Goal: Information Seeking & Learning: Find contact information

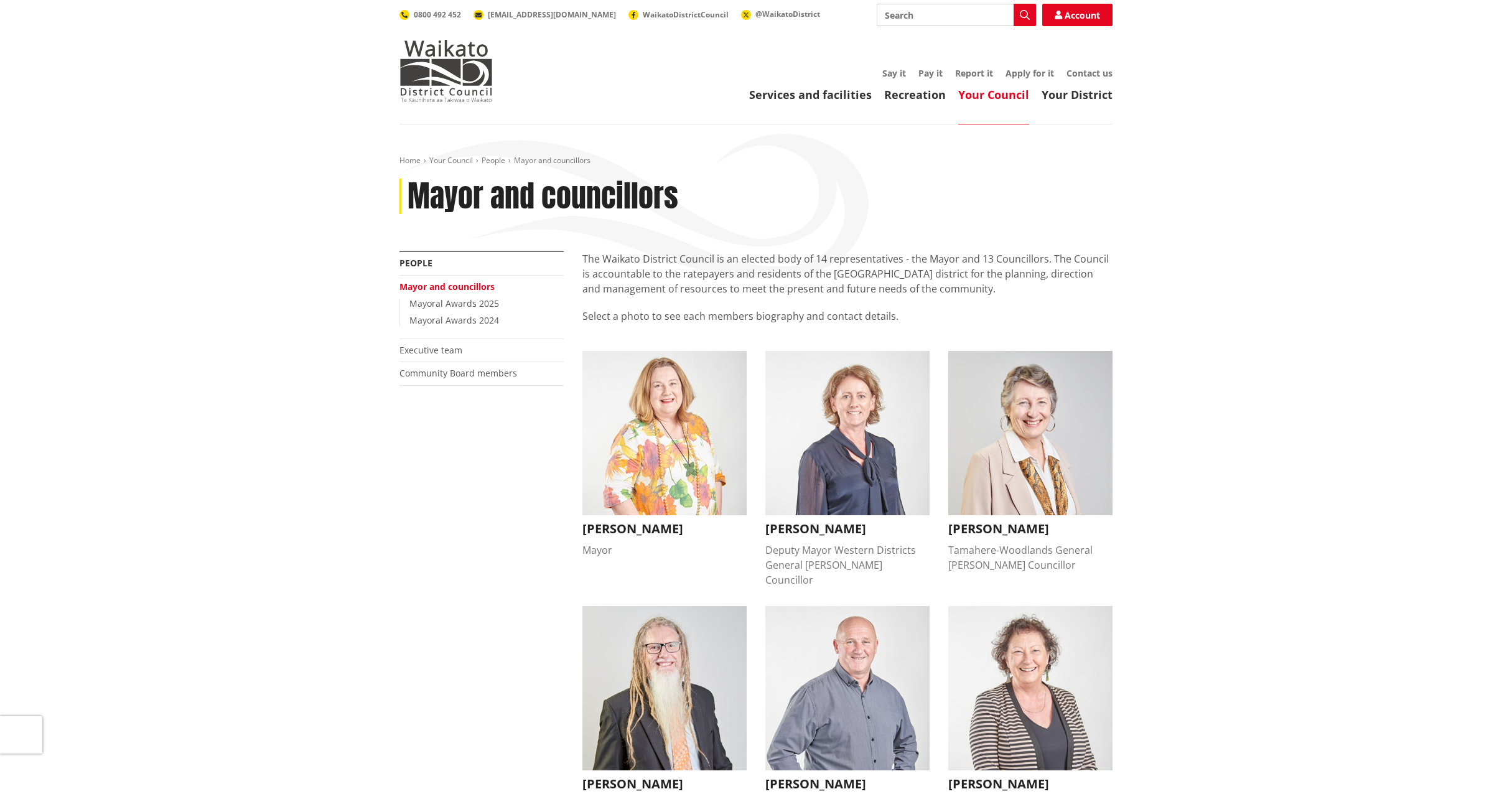
click at [481, 306] on link "Mayoral Awards 2025" at bounding box center [454, 304] width 89 height 12
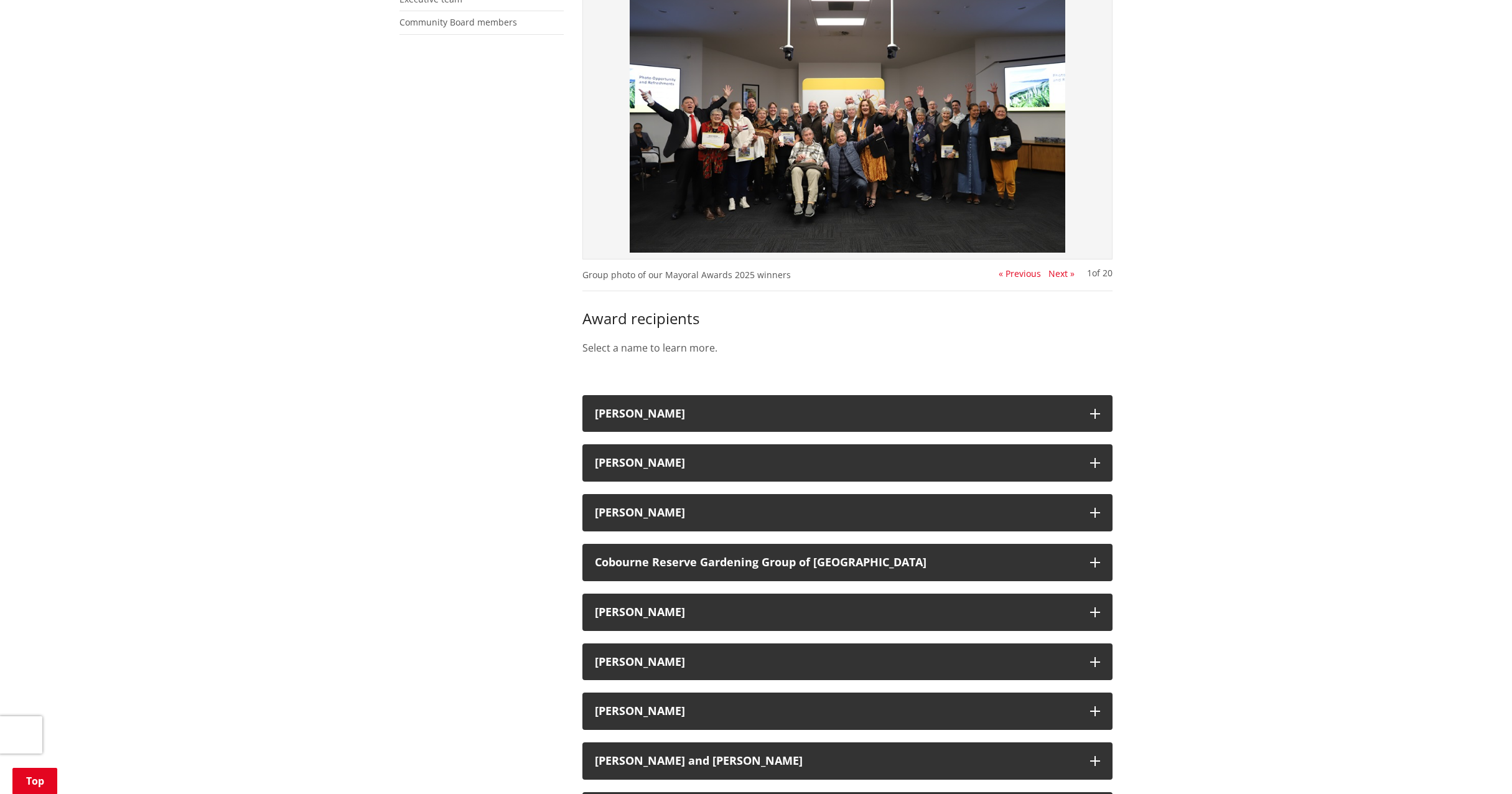
scroll to position [373, 0]
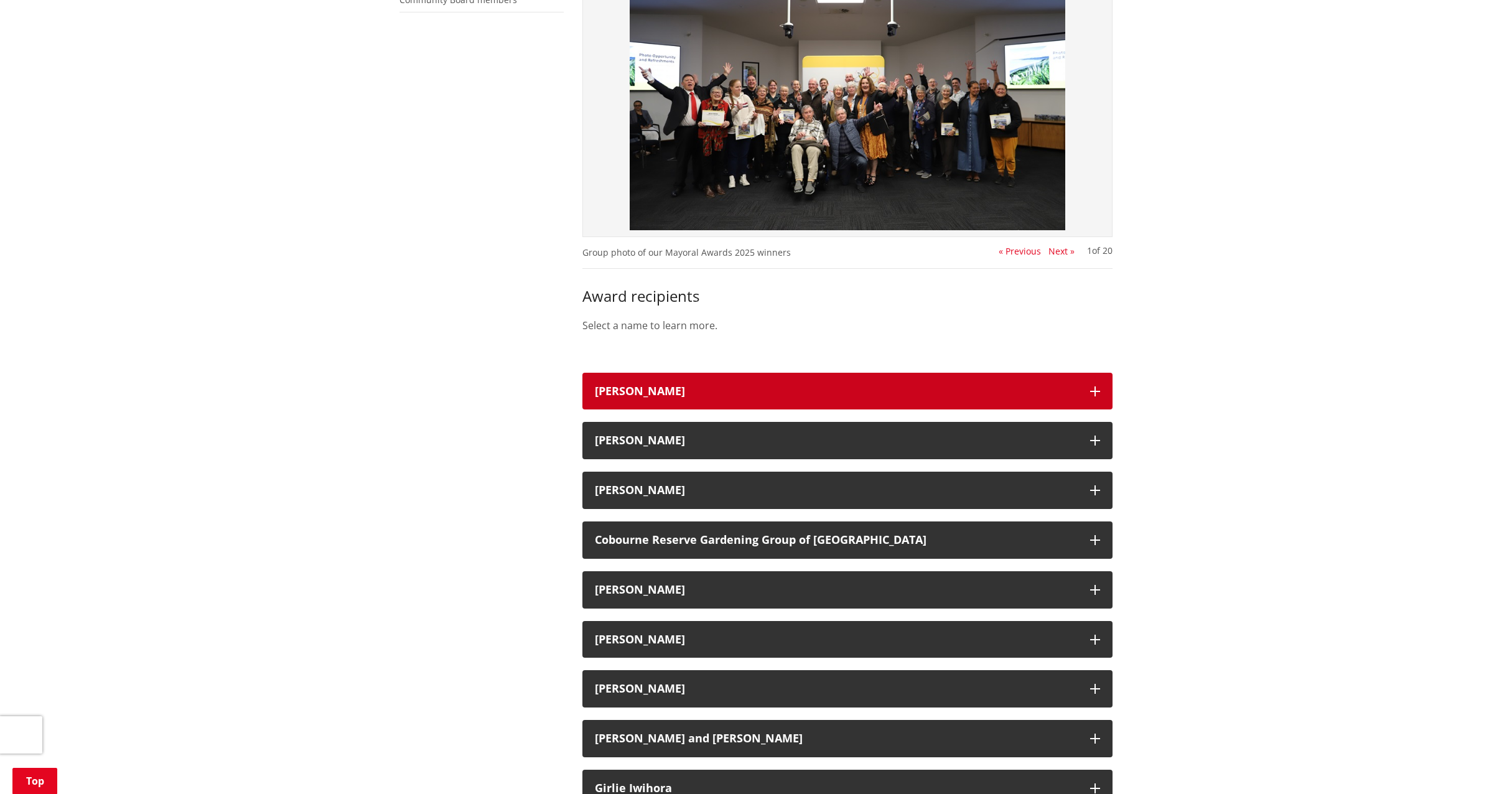
click at [642, 394] on div "Andy Saunders" at bounding box center [836, 391] width 483 height 12
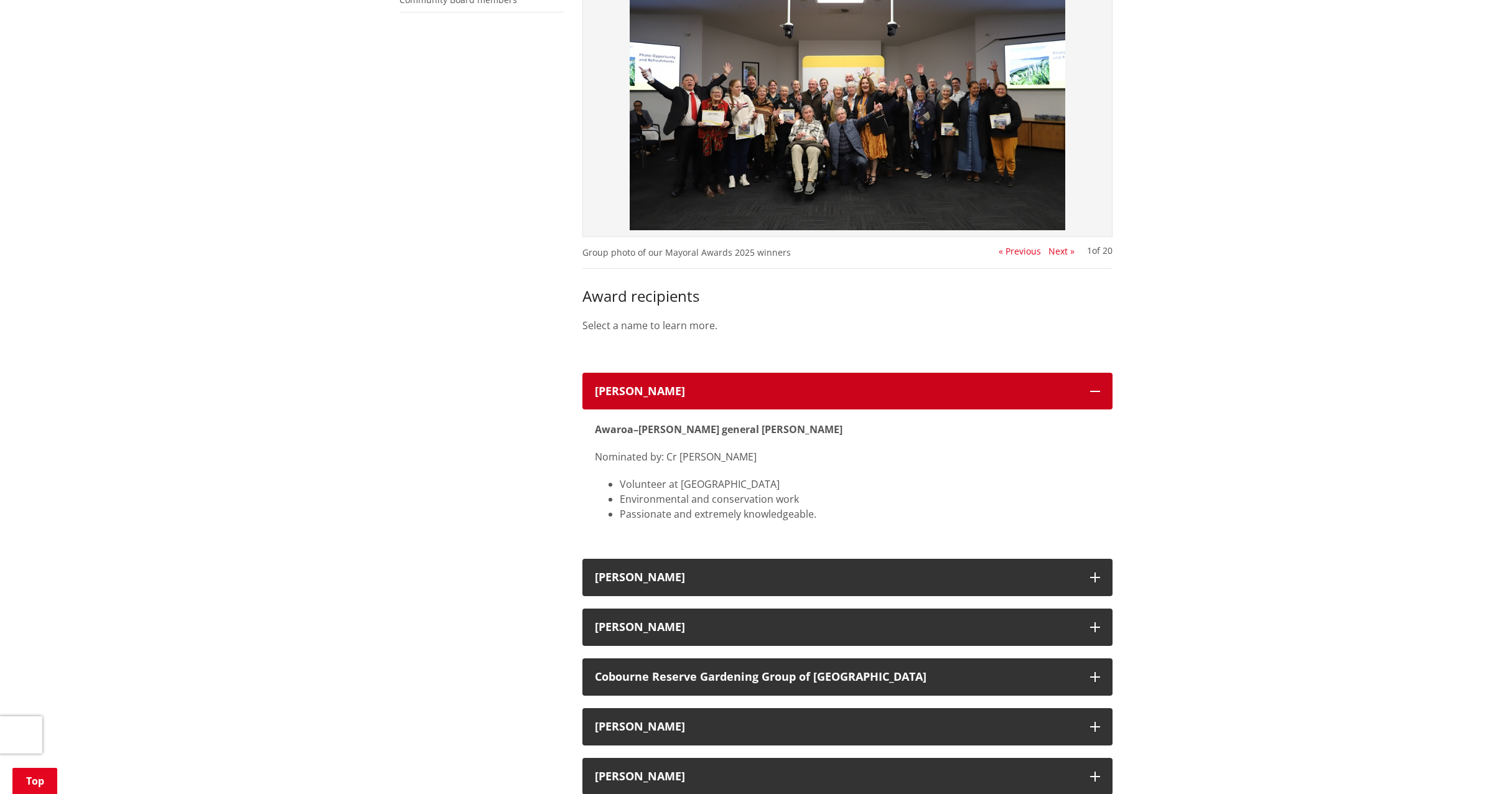
click at [642, 394] on div "Andy Saunders" at bounding box center [836, 391] width 483 height 12
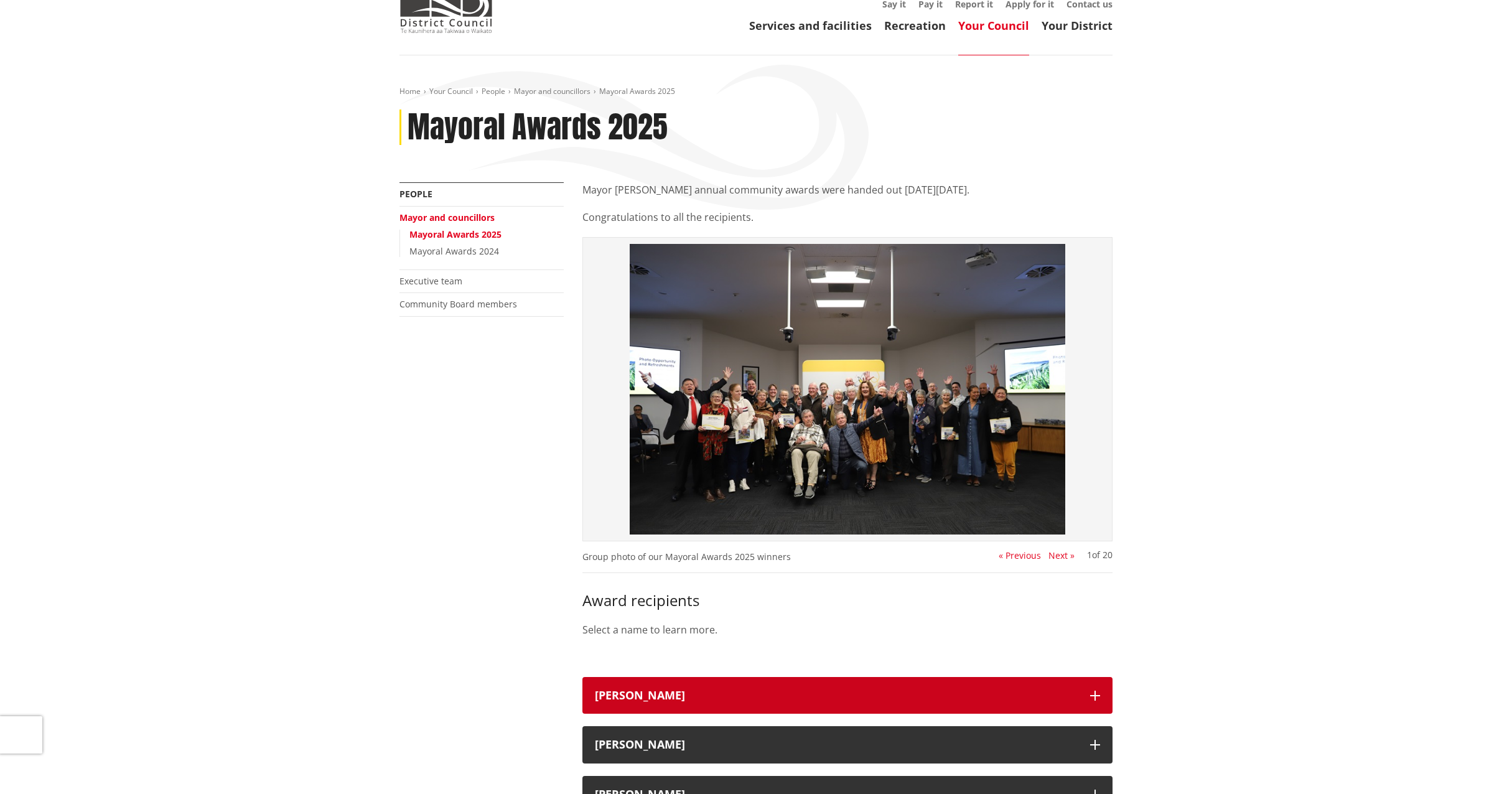
scroll to position [0, 0]
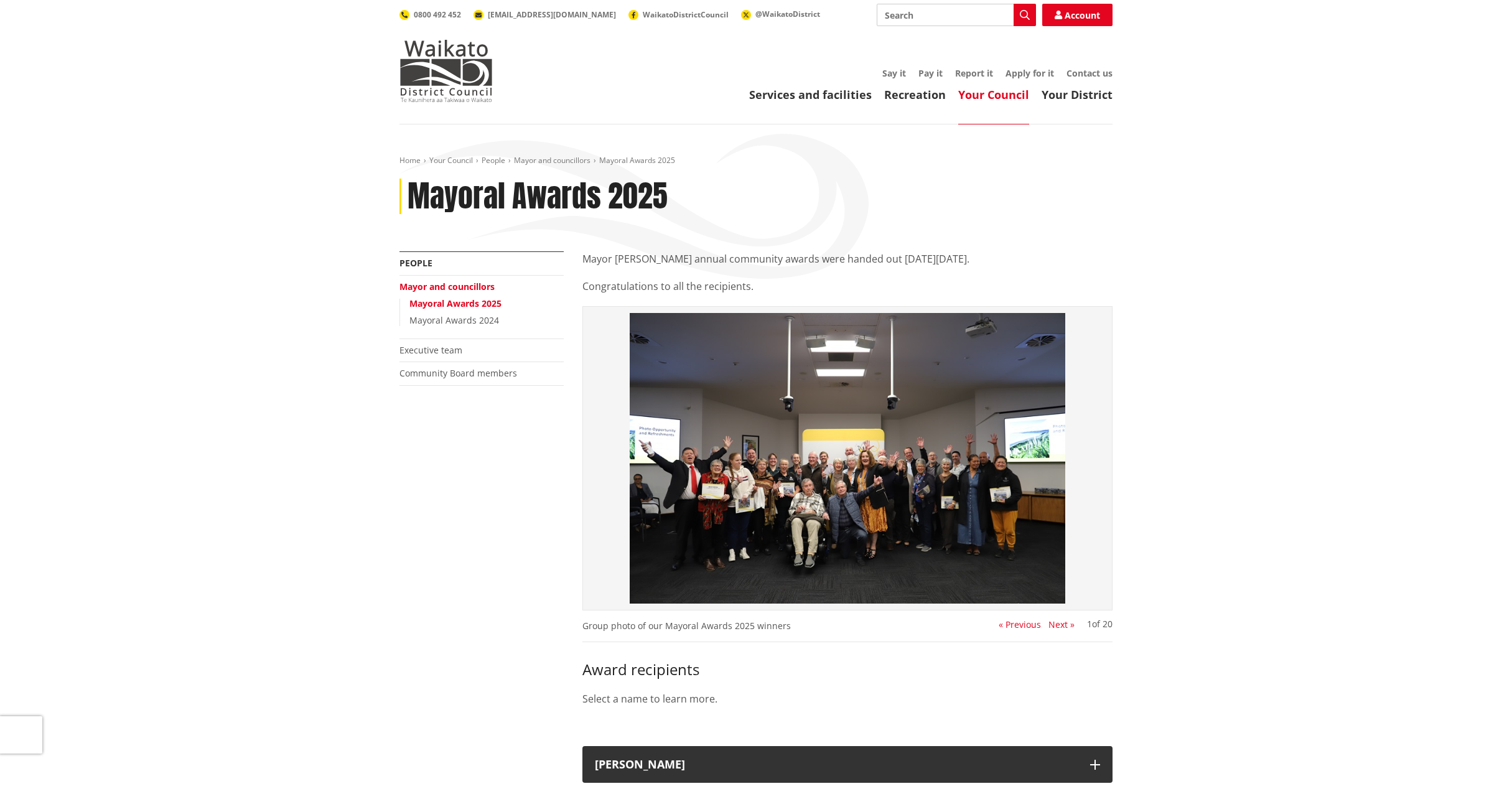
click at [430, 347] on link "Executive team" at bounding box center [431, 350] width 63 height 12
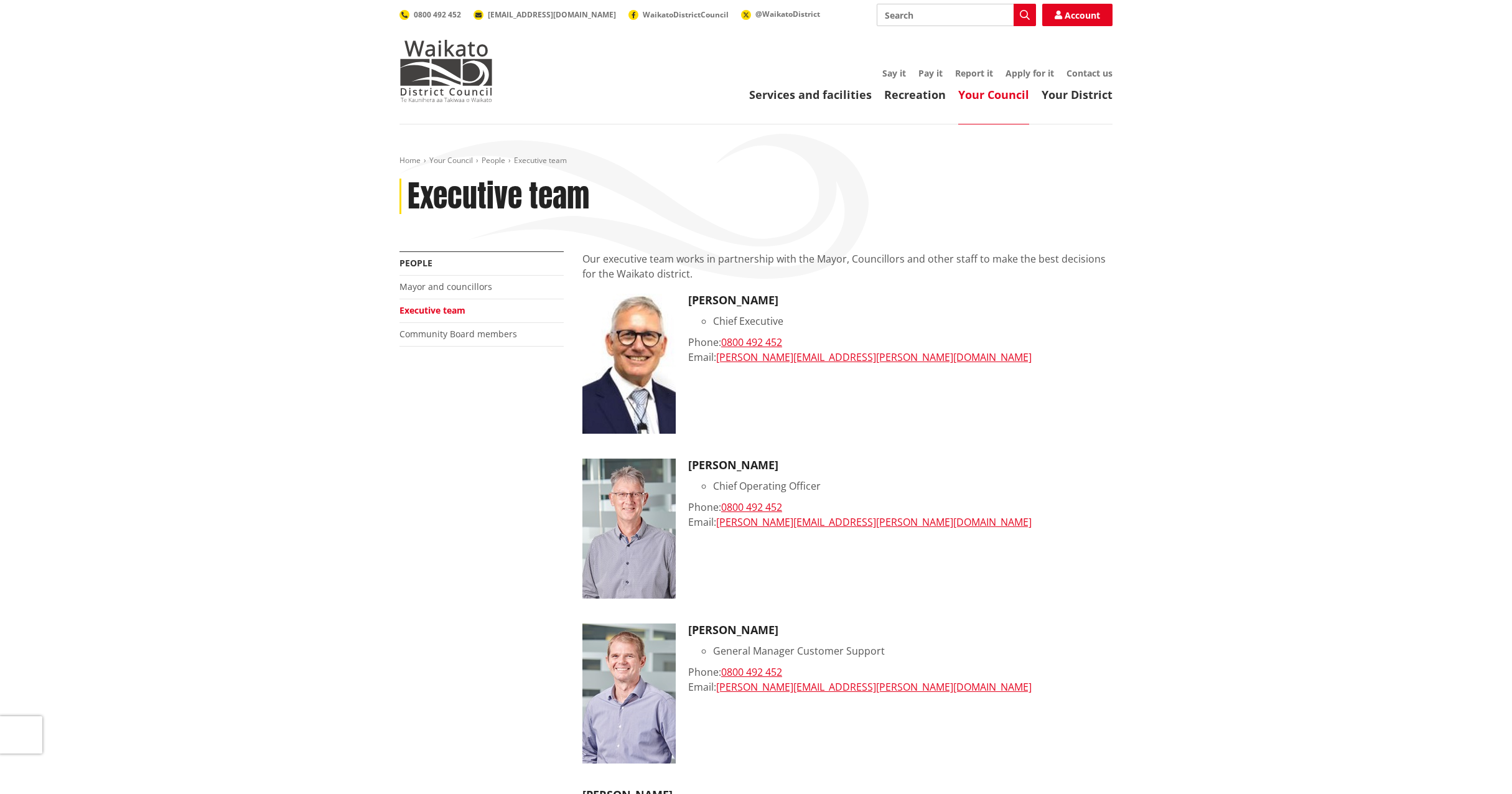
click at [441, 285] on link "Mayor and councillors" at bounding box center [446, 287] width 93 height 12
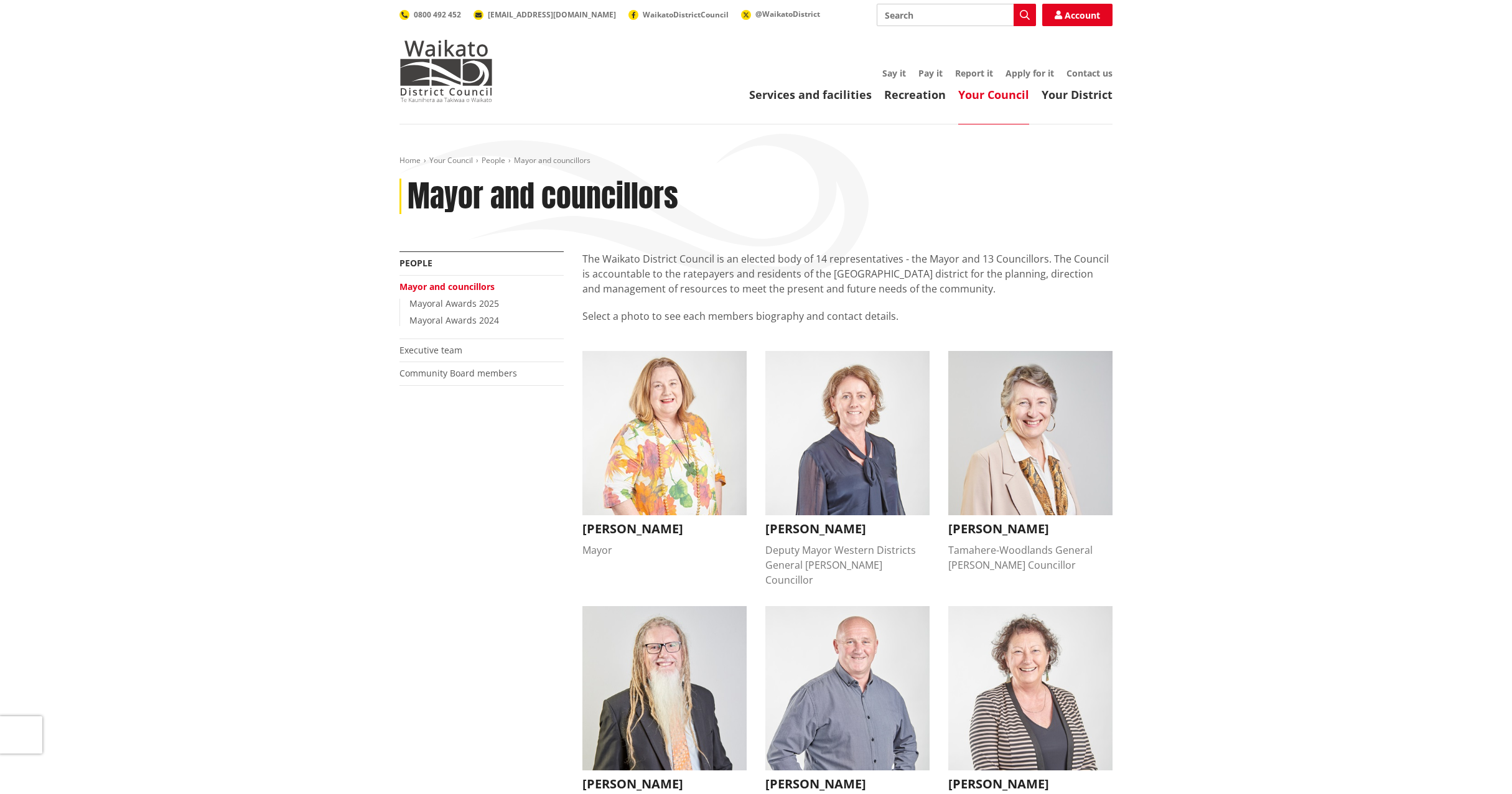
click at [684, 415] on img "button" at bounding box center [665, 434] width 165 height 165
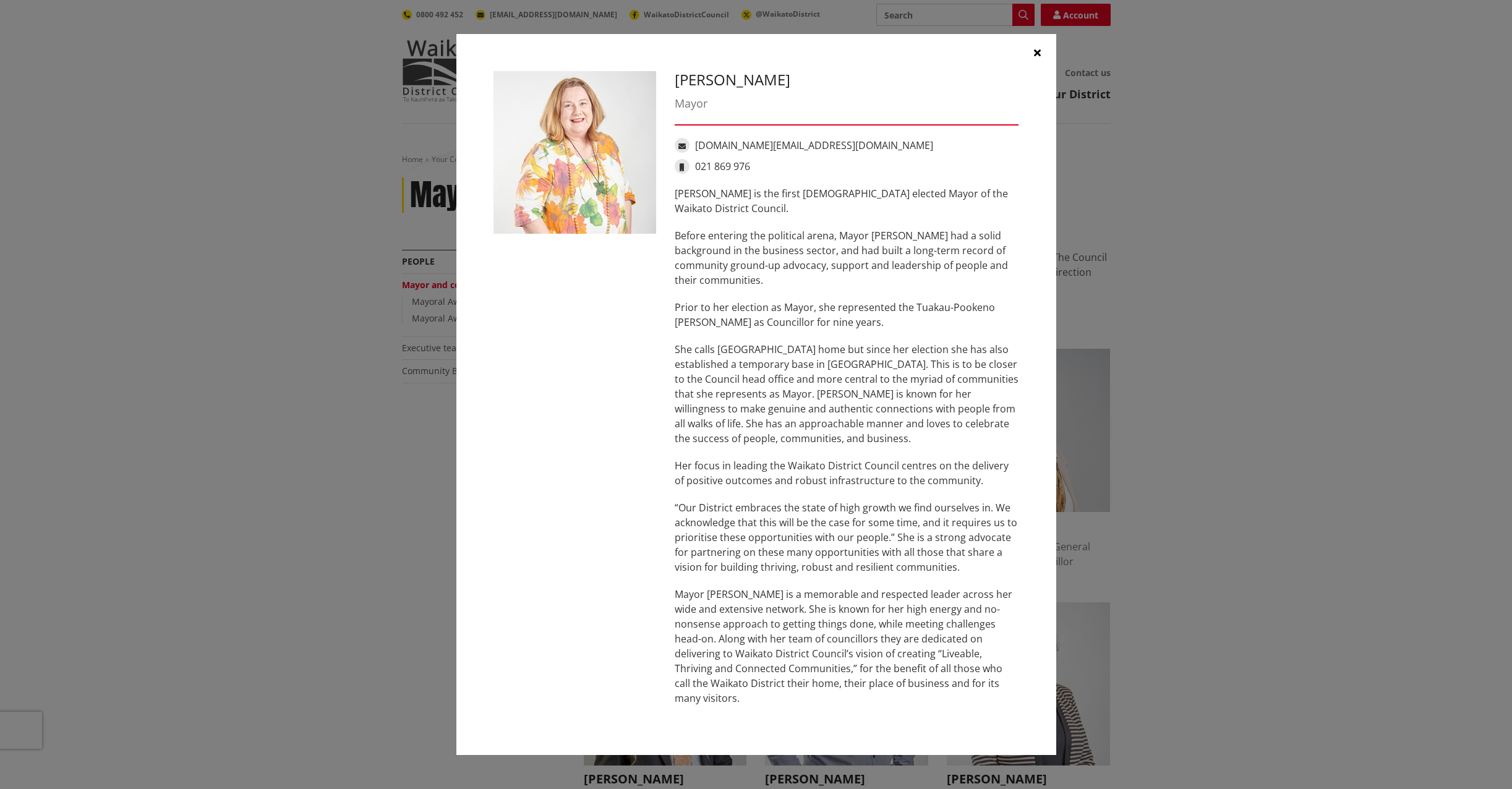
click at [191, 492] on div "Jacqui Church Mayor jacqui.church@waidc.govt.nz 021 869 976 Jacqui Church is th…" at bounding box center [756, 394] width 1462 height 759
click at [1037, 58] on icon "button" at bounding box center [1037, 52] width 6 height 10
